Goal: Information Seeking & Learning: Find specific fact

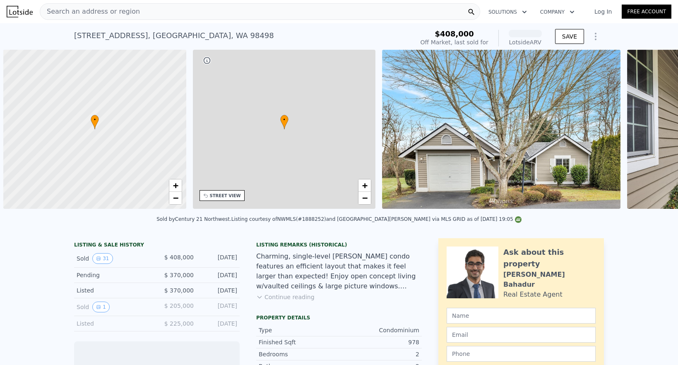
scroll to position [0, 3]
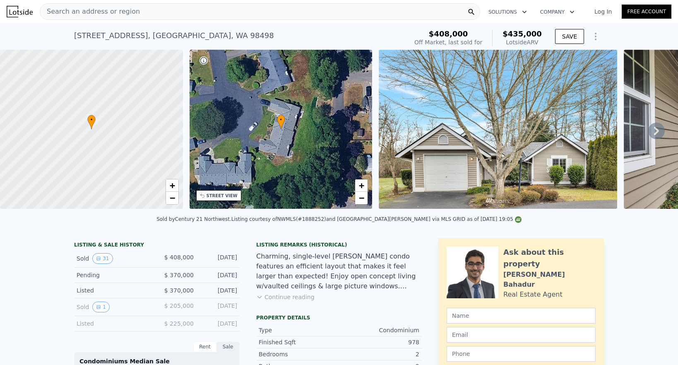
click at [82, 10] on span "Search an address or region" at bounding box center [90, 12] width 100 height 10
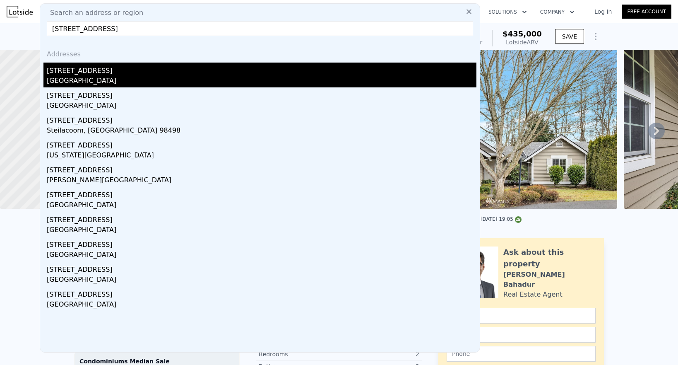
type input "[STREET_ADDRESS]"
click at [93, 76] on div "[GEOGRAPHIC_DATA]" at bounding box center [262, 82] width 430 height 12
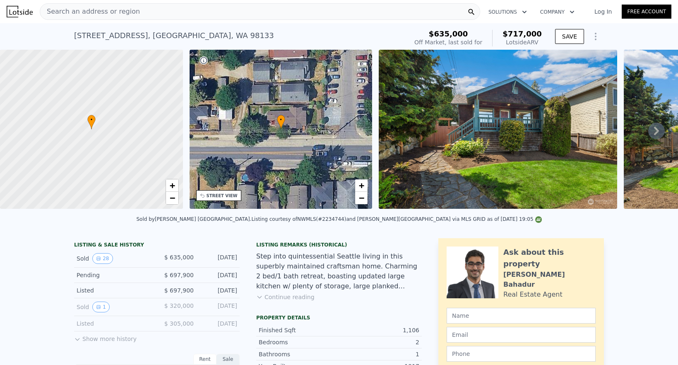
click at [597, 41] on icon "Show Options" at bounding box center [596, 36] width 10 height 10
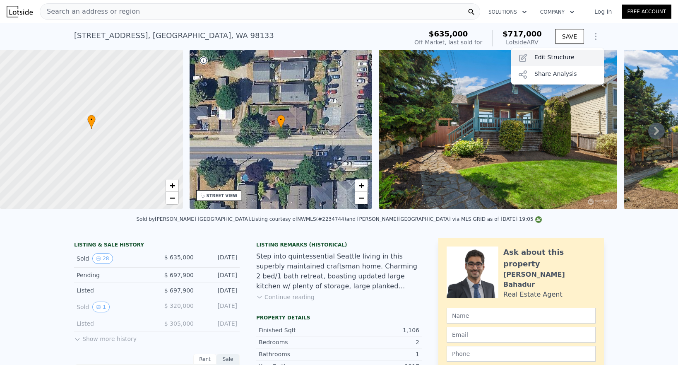
click at [566, 56] on div "Edit Structure" at bounding box center [557, 58] width 93 height 17
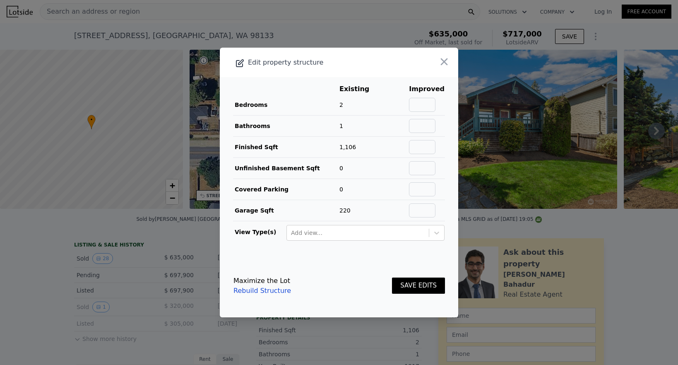
click at [426, 113] on td at bounding box center [427, 104] width 36 height 21
click at [424, 108] on input "text" at bounding box center [422, 105] width 27 height 14
type input "4"
click at [424, 129] on input "text" at bounding box center [422, 126] width 27 height 14
type input "3"
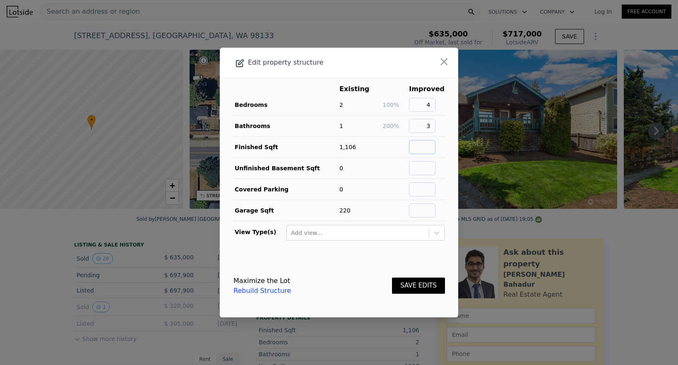
click at [422, 147] on input "text" at bounding box center [422, 147] width 27 height 14
type input "1865"
click at [423, 162] on input "text" at bounding box center [422, 168] width 27 height 14
type input "0"
click at [425, 188] on input "text" at bounding box center [422, 189] width 27 height 14
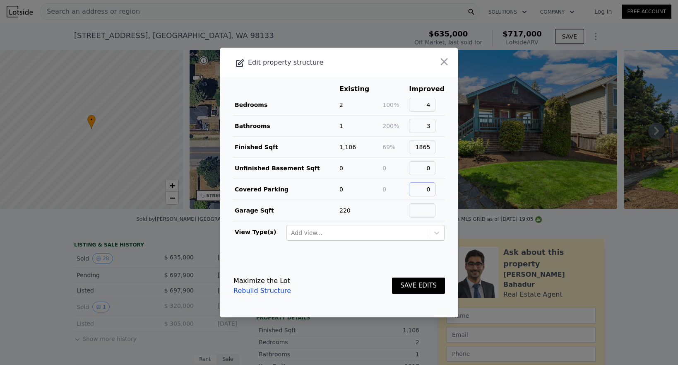
type input "0"
click at [432, 206] on input "text" at bounding box center [422, 210] width 27 height 14
type input "1"
click at [427, 283] on button "SAVE EDITS" at bounding box center [418, 285] width 53 height 16
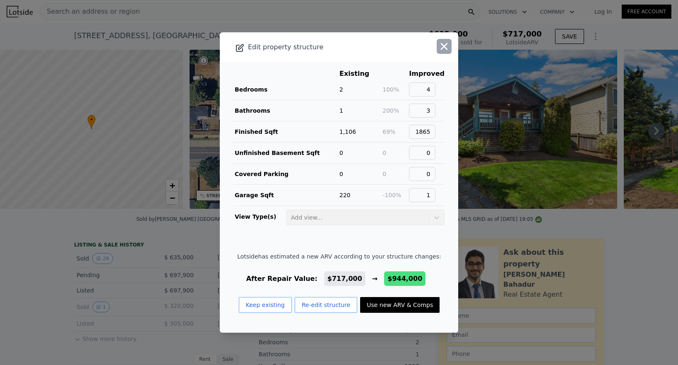
click at [445, 48] on icon "button" at bounding box center [444, 46] width 7 height 7
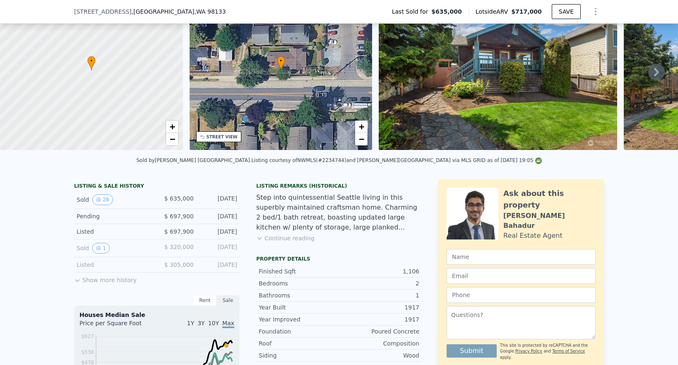
scroll to position [58, 0]
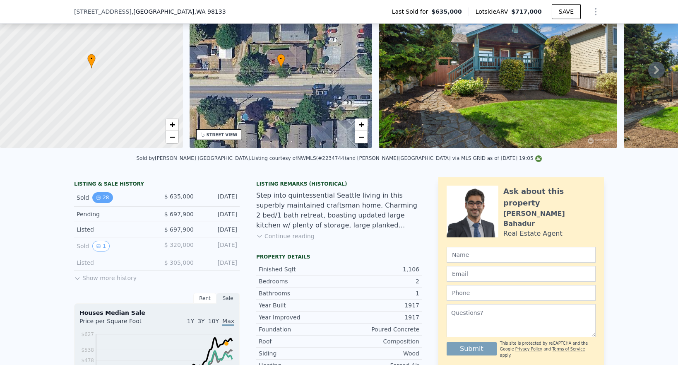
click at [105, 198] on button "28" at bounding box center [102, 197] width 20 height 11
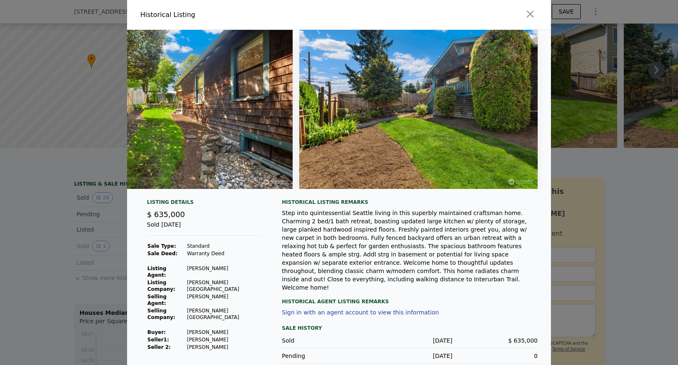
scroll to position [10, 0]
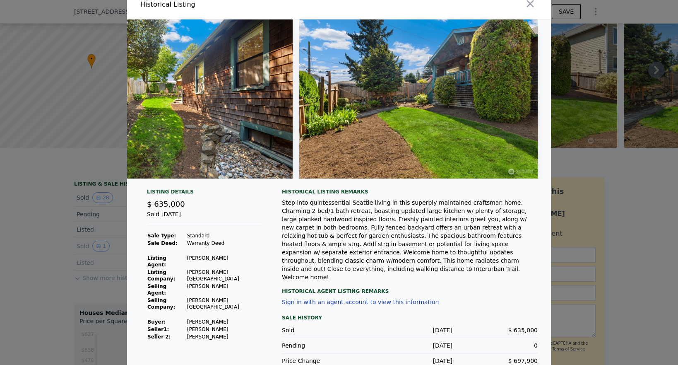
click at [58, 217] on div at bounding box center [339, 182] width 678 height 365
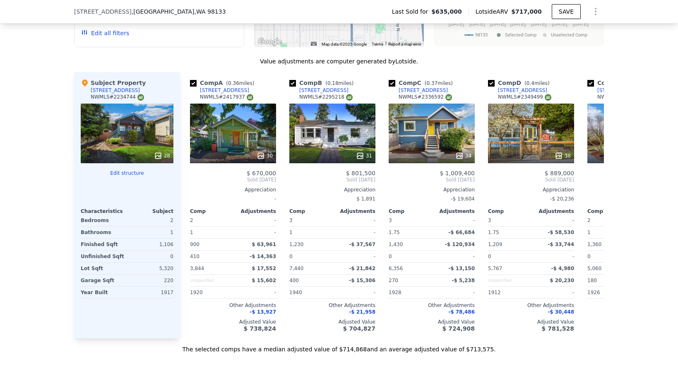
scroll to position [930, 0]
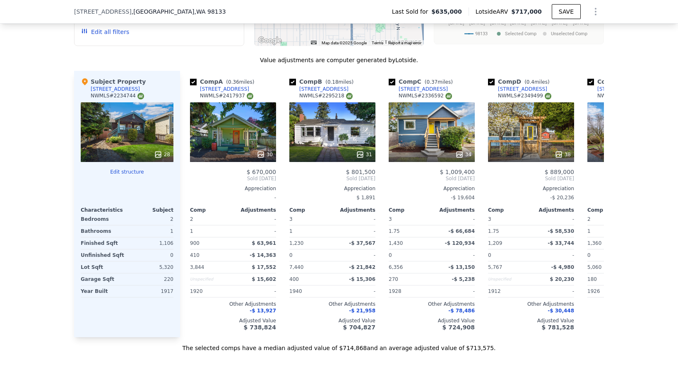
click at [85, 13] on span "[STREET_ADDRESS]" at bounding box center [103, 11] width 58 height 8
click at [116, 17] on div "[STREET_ADDRESS] Last Sold for $635,000 Lotside ARV $717,000 SAVE" at bounding box center [339, 11] width 530 height 23
click at [113, 9] on span "[STREET_ADDRESS]" at bounding box center [103, 11] width 58 height 8
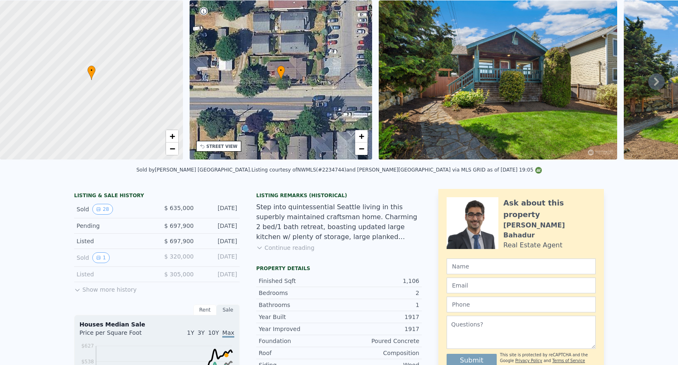
scroll to position [0, 0]
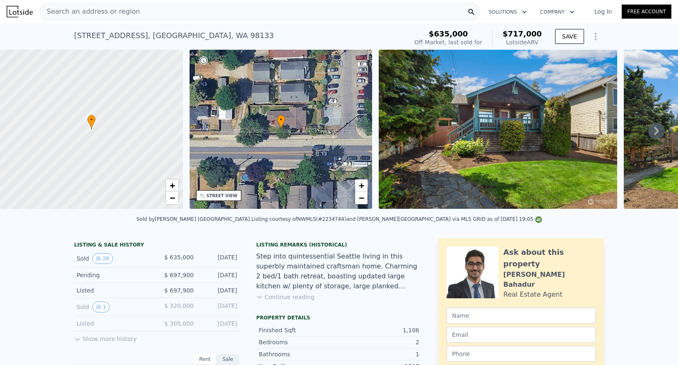
click at [91, 12] on span "Search an address or region" at bounding box center [90, 12] width 100 height 10
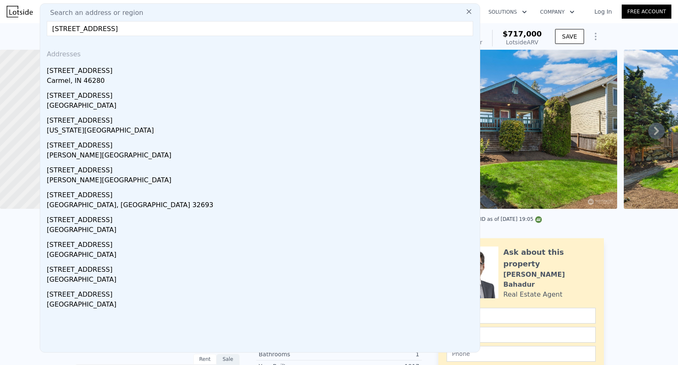
click at [77, 27] on input "[STREET_ADDRESS]" at bounding box center [260, 28] width 427 height 15
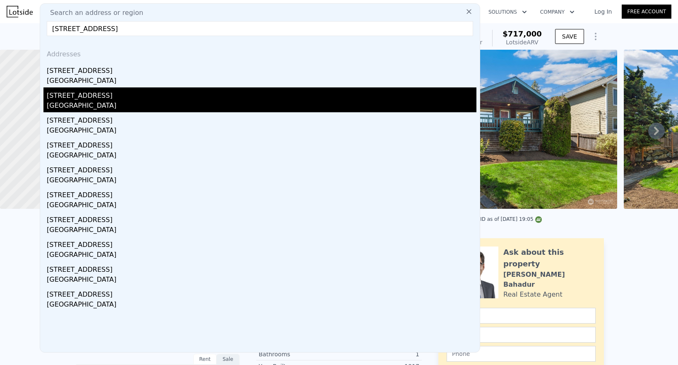
type input "[STREET_ADDRESS]"
click at [75, 104] on div "[GEOGRAPHIC_DATA]" at bounding box center [262, 107] width 430 height 12
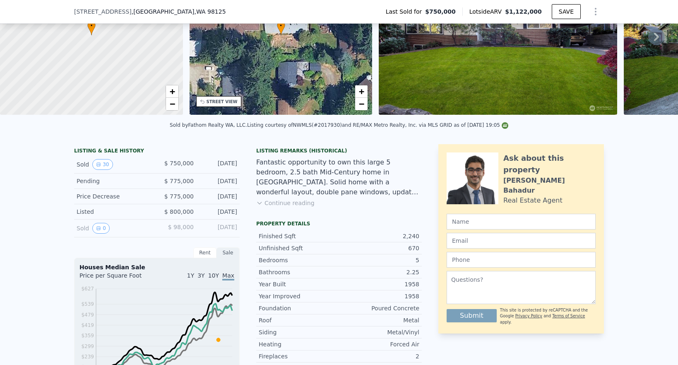
scroll to position [86, 0]
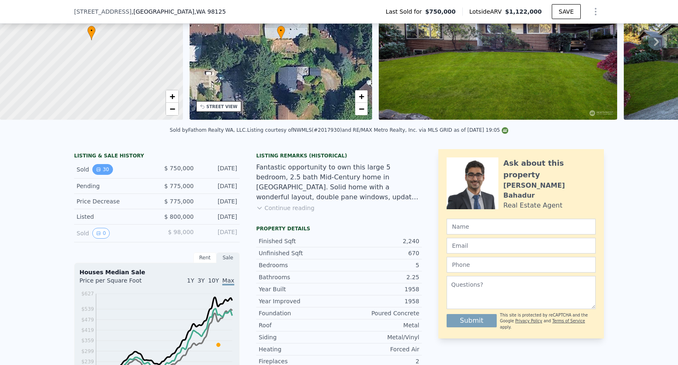
click at [110, 169] on button "30" at bounding box center [102, 169] width 20 height 11
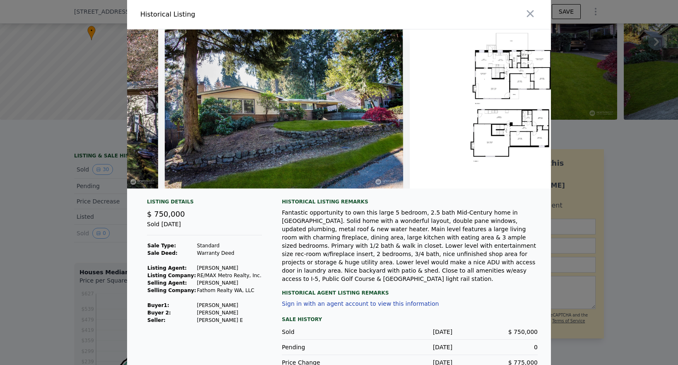
scroll to position [0, 6928]
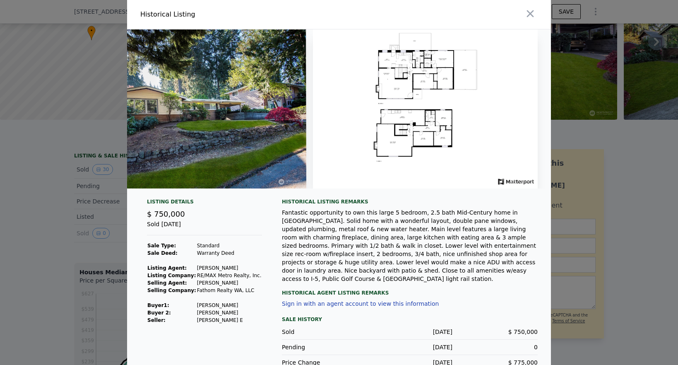
click at [427, 217] on div "Fantastic opportunity to own this large 5 bedroom, 2.5 bath Mid-Century home in…" at bounding box center [410, 245] width 256 height 75
click at [60, 180] on div at bounding box center [339, 182] width 678 height 365
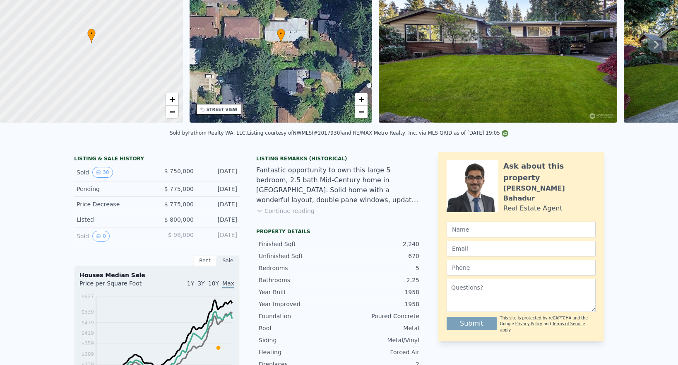
scroll to position [0, 0]
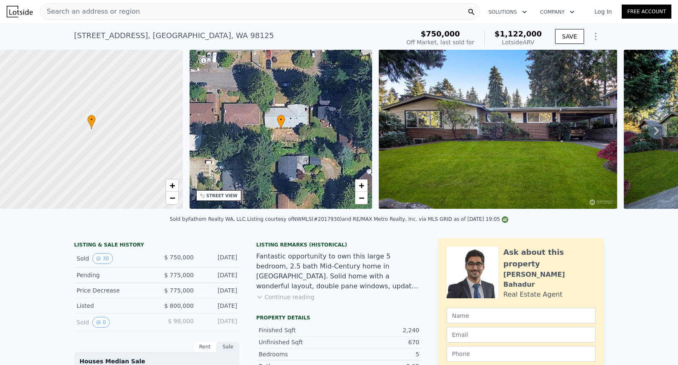
click at [130, 12] on span "Search an address or region" at bounding box center [90, 12] width 100 height 10
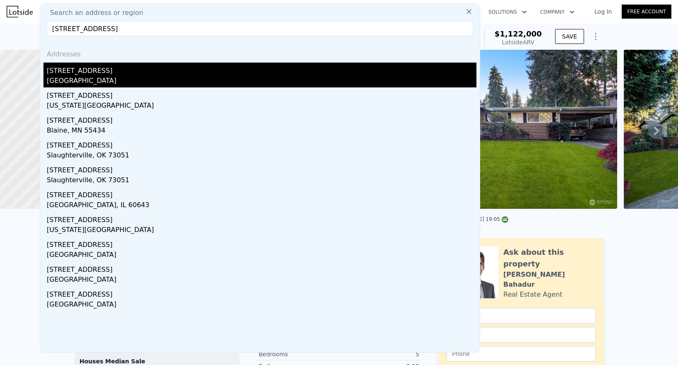
type input "[STREET_ADDRESS]"
click at [123, 63] on div "[STREET_ADDRESS]" at bounding box center [262, 69] width 430 height 13
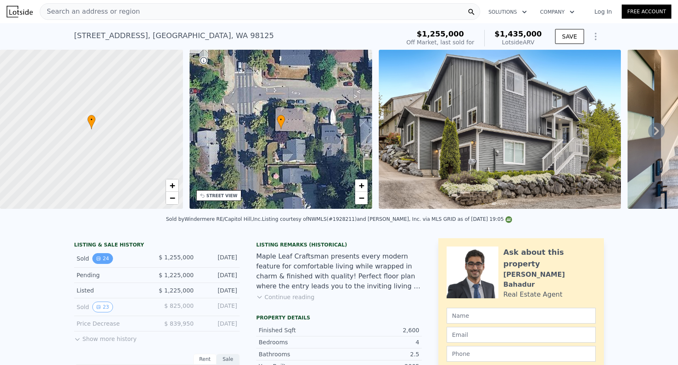
click at [101, 255] on button "24" at bounding box center [102, 258] width 20 height 11
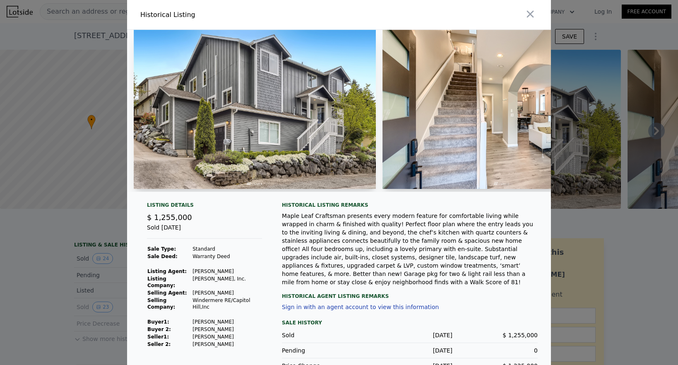
click at [56, 254] on div at bounding box center [339, 182] width 678 height 365
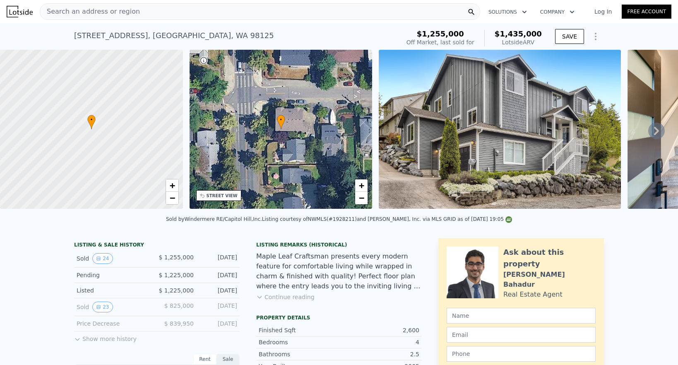
click at [127, 16] on span "Search an address or region" at bounding box center [90, 12] width 100 height 10
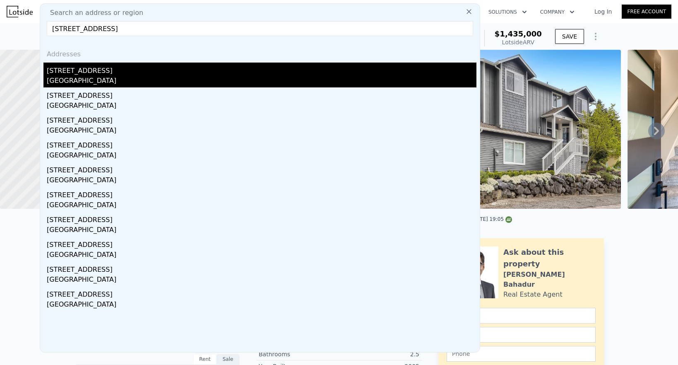
type input "[STREET_ADDRESS]"
click at [113, 72] on div "[STREET_ADDRESS]" at bounding box center [262, 69] width 430 height 13
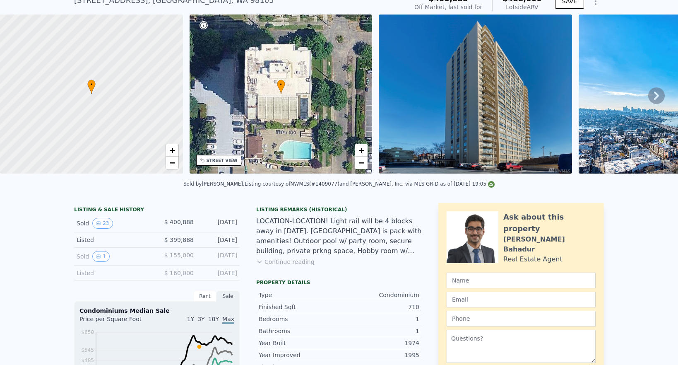
scroll to position [40, 0]
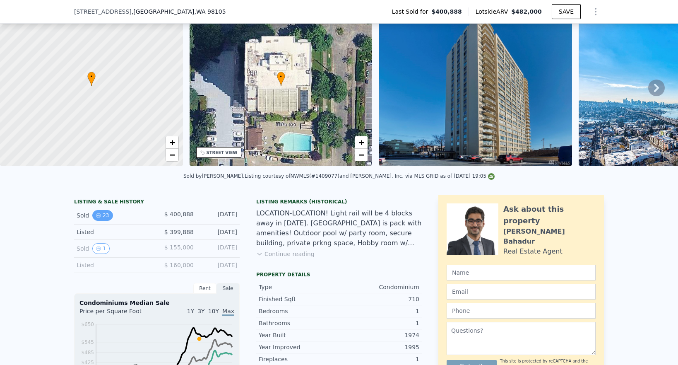
click at [108, 211] on button "23" at bounding box center [102, 215] width 20 height 11
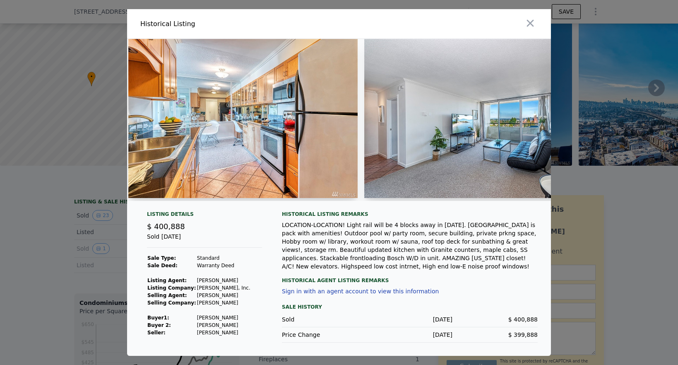
scroll to position [0, 709]
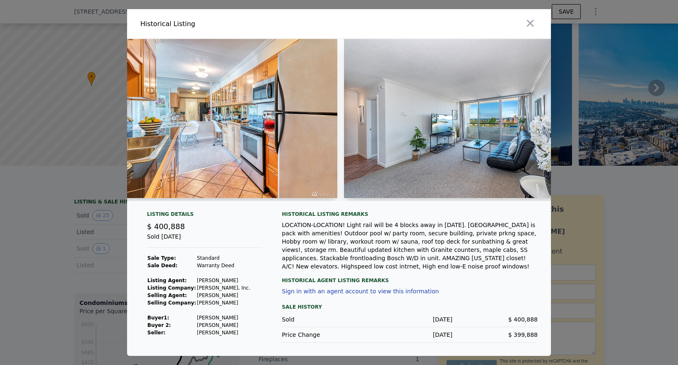
click at [33, 235] on div at bounding box center [339, 182] width 678 height 365
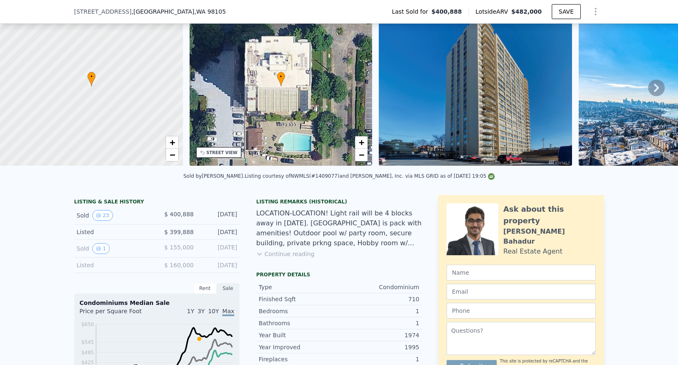
click at [137, 2] on div "[STREET_ADDRESS] Last Sold for $400,888 Lotside ARV $482,000 SAVE" at bounding box center [339, 11] width 530 height 23
click at [132, 8] on span "[STREET_ADDRESS]" at bounding box center [103, 11] width 58 height 8
click at [129, 14] on span "[STREET_ADDRESS]" at bounding box center [103, 11] width 58 height 8
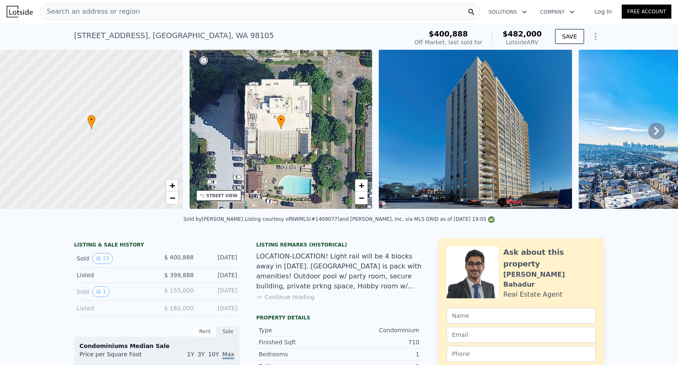
click at [130, 11] on span "Search an address or region" at bounding box center [90, 12] width 100 height 10
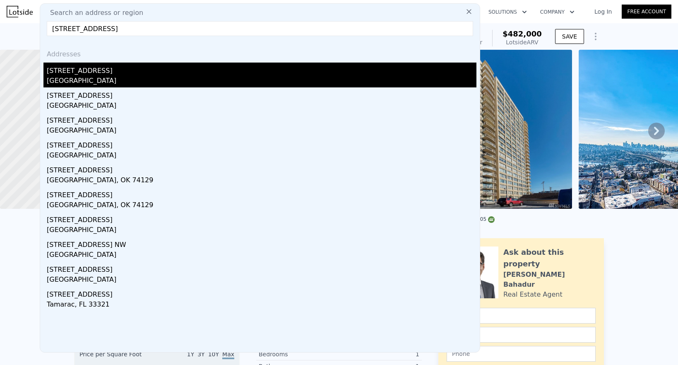
type input "[STREET_ADDRESS]"
click at [162, 70] on div "[STREET_ADDRESS]" at bounding box center [262, 69] width 430 height 13
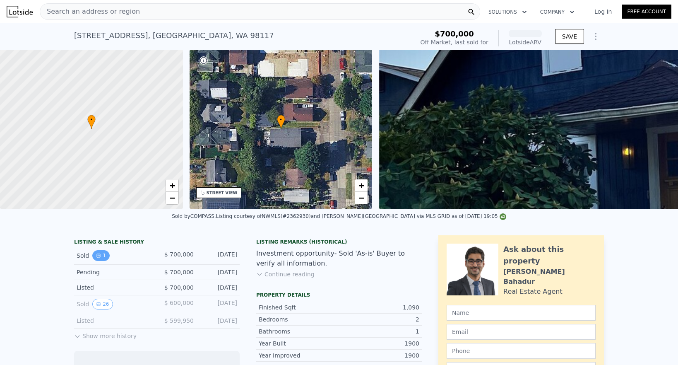
click at [104, 254] on button "1" at bounding box center [100, 255] width 17 height 11
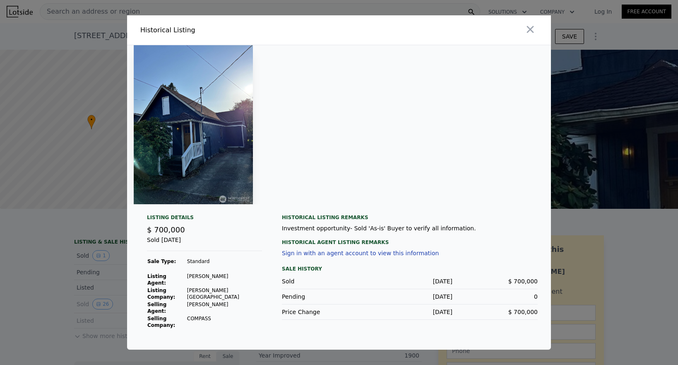
drag, startPoint x: 229, startPoint y: 297, endPoint x: 189, endPoint y: 297, distance: 39.3
click at [189, 301] on tr "Selling Agent: [PERSON_NAME]" at bounding box center [204, 308] width 115 height 14
drag, startPoint x: 190, startPoint y: 281, endPoint x: 243, endPoint y: 301, distance: 56.9
click at [243, 302] on tbody "Sale Type: Standard Listing Agent: [PERSON_NAME] Listing Company: [PERSON_NAME]…" at bounding box center [204, 297] width 115 height 79
click at [233, 301] on td "[PERSON_NAME]" at bounding box center [224, 308] width 75 height 14
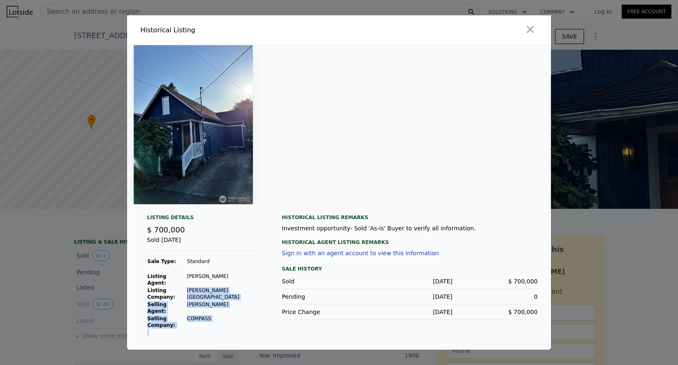
drag, startPoint x: 224, startPoint y: 312, endPoint x: 190, endPoint y: 288, distance: 41.4
click at [190, 288] on tbody "Sale Type: Standard Listing Agent: [PERSON_NAME] Listing Company: [PERSON_NAME]…" at bounding box center [204, 297] width 115 height 79
click at [47, 252] on div at bounding box center [339, 182] width 678 height 365
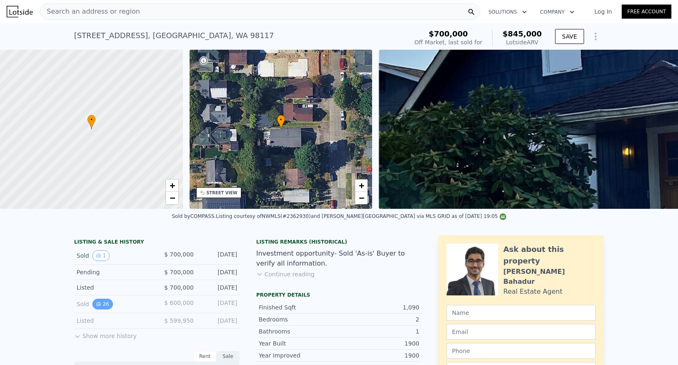
click at [104, 301] on button "26" at bounding box center [102, 304] width 20 height 11
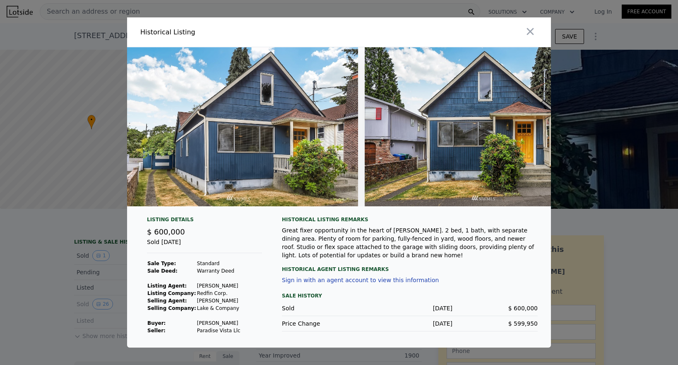
scroll to position [0, 5971]
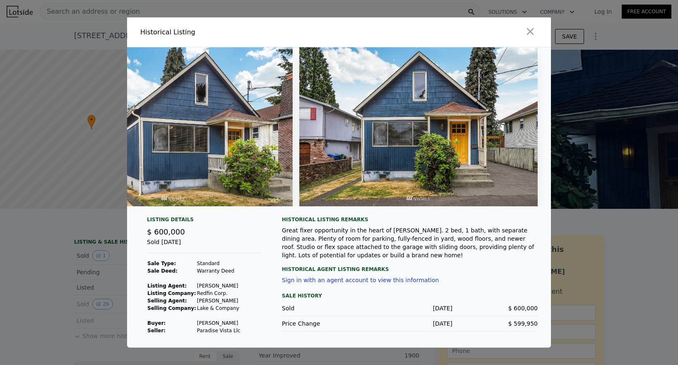
click at [57, 249] on div at bounding box center [339, 182] width 678 height 365
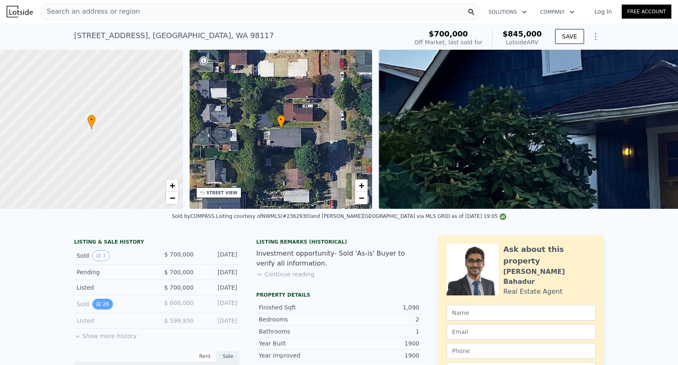
click at [98, 300] on button "26" at bounding box center [102, 304] width 20 height 11
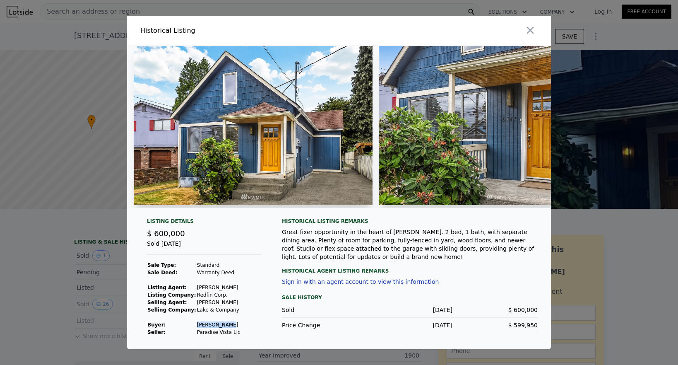
drag, startPoint x: 224, startPoint y: 325, endPoint x: 185, endPoint y: 325, distance: 39.3
click at [185, 325] on tr "Buyer : [PERSON_NAME]" at bounding box center [194, 324] width 94 height 7
click at [82, 294] on div at bounding box center [339, 182] width 678 height 365
